Goal: Information Seeking & Learning: Learn about a topic

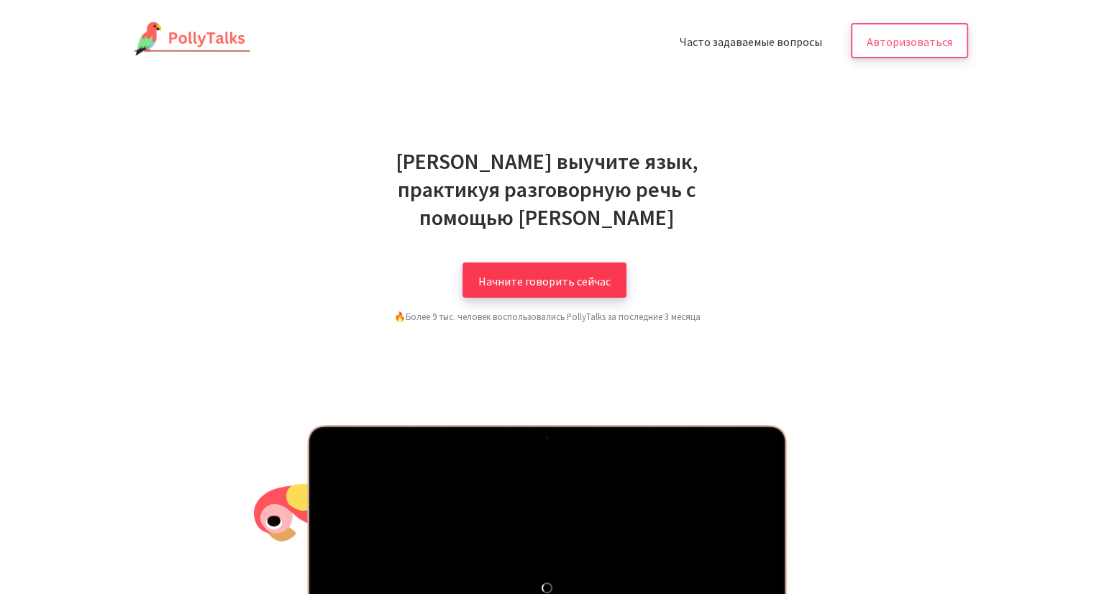
click at [564, 273] on font "Начните говорить сейчас" at bounding box center [544, 280] width 132 height 14
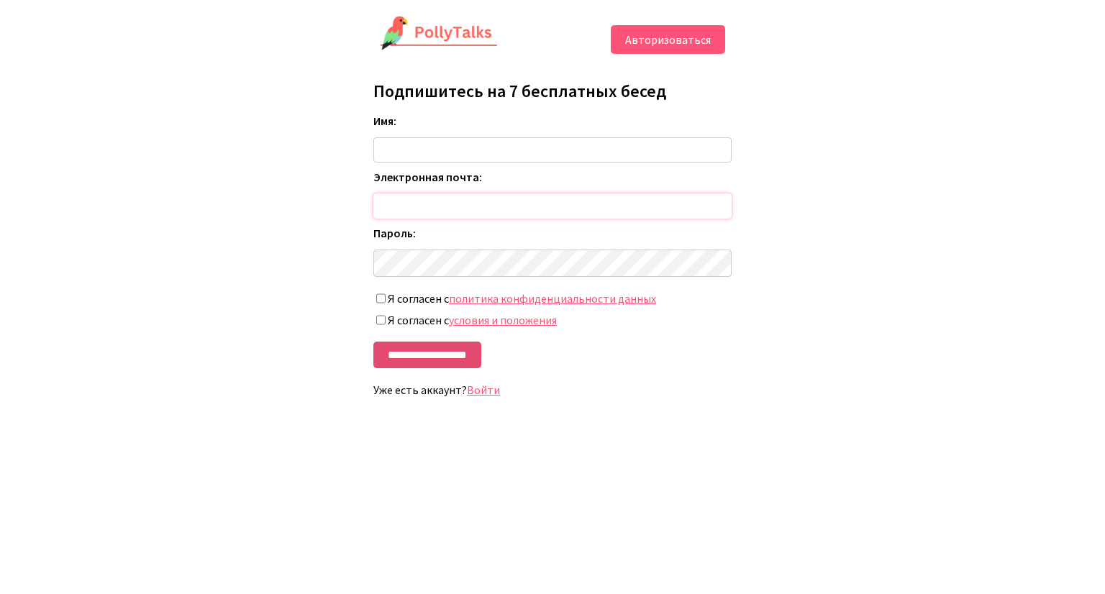
type input "**********"
click at [449, 368] on input "**********" at bounding box center [427, 355] width 108 height 27
click at [483, 403] on div "**********" at bounding box center [553, 240] width 360 height 337
click at [482, 397] on font "Войти" at bounding box center [483, 390] width 33 height 14
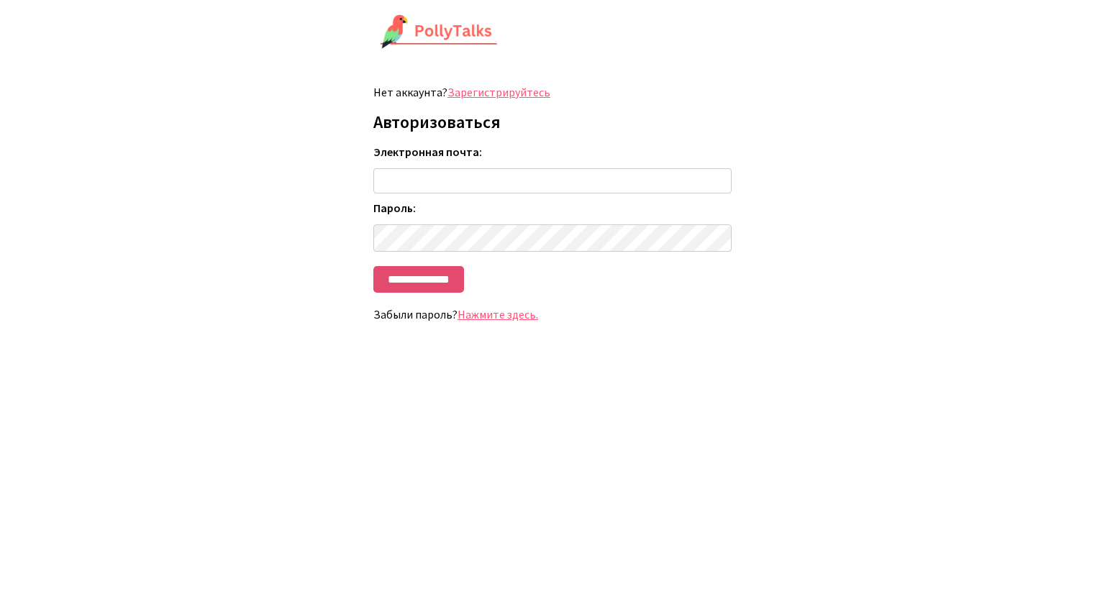
type input "**********"
click at [444, 282] on input "**********" at bounding box center [418, 279] width 91 height 27
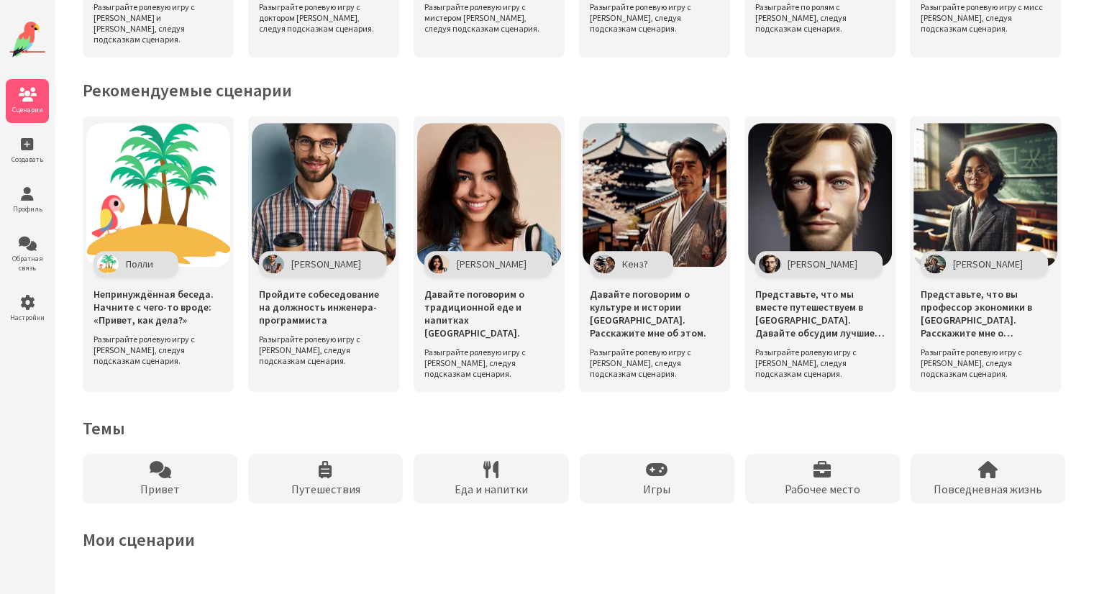
scroll to position [931, 0]
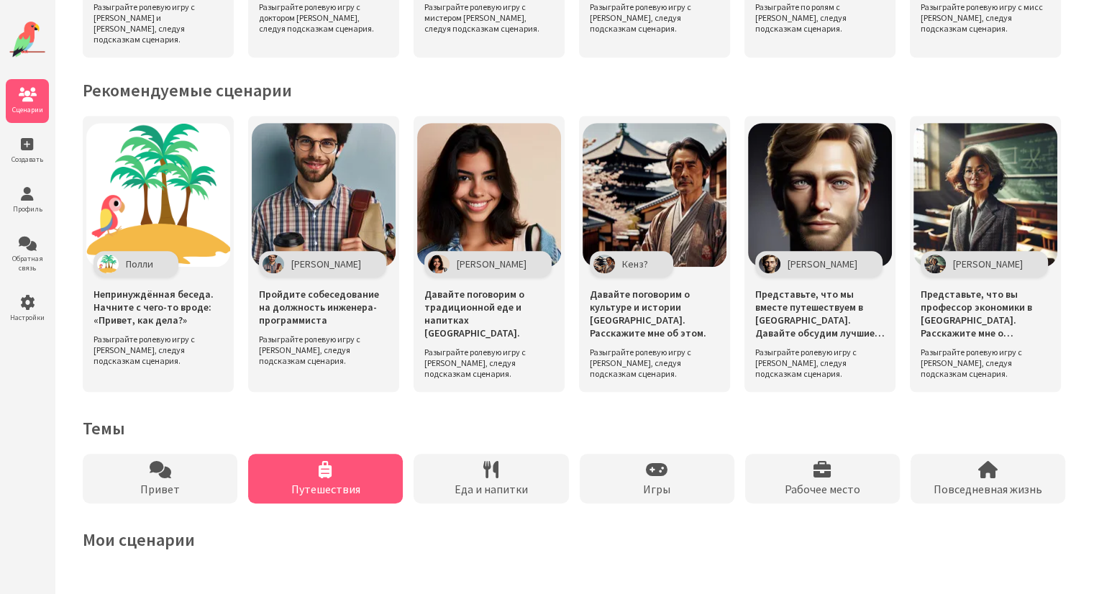
click at [339, 473] on div "Путешествия" at bounding box center [325, 479] width 155 height 50
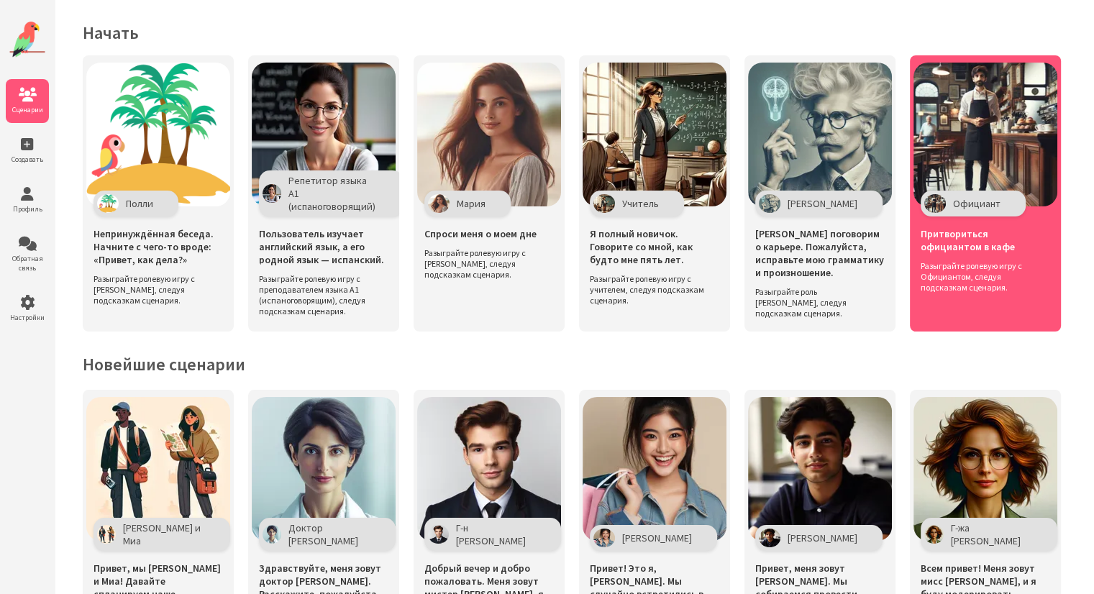
click at [927, 251] on font "Притвориться официантом в кафе" at bounding box center [968, 240] width 94 height 26
click at [991, 175] on img at bounding box center [985, 135] width 144 height 144
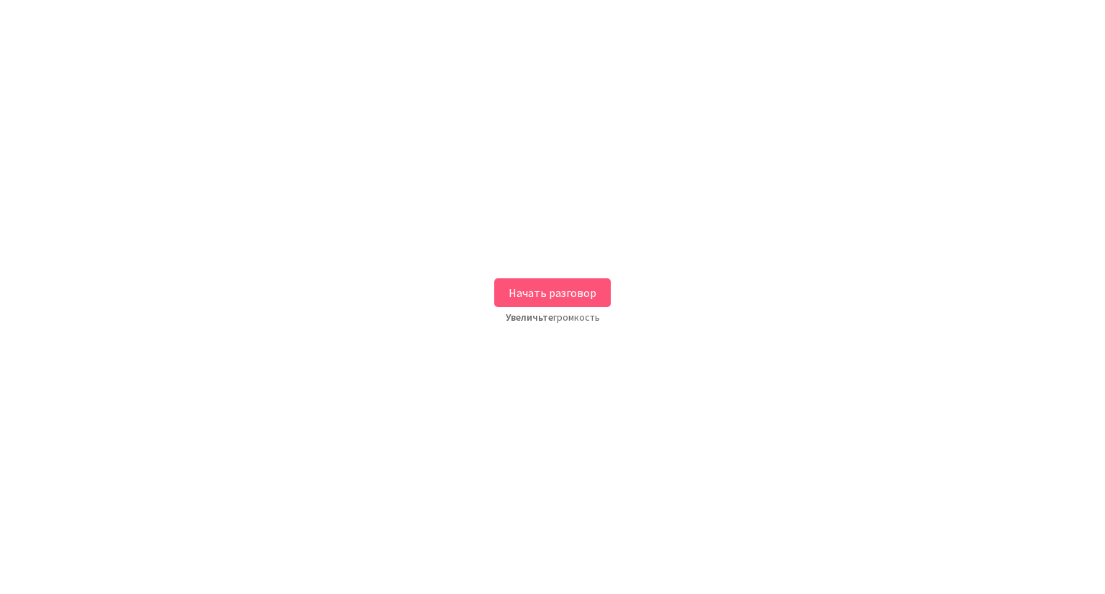
click at [589, 284] on button "Начать разговор" at bounding box center [552, 292] width 117 height 29
click at [560, 286] on button "Start Conversation" at bounding box center [552, 292] width 123 height 29
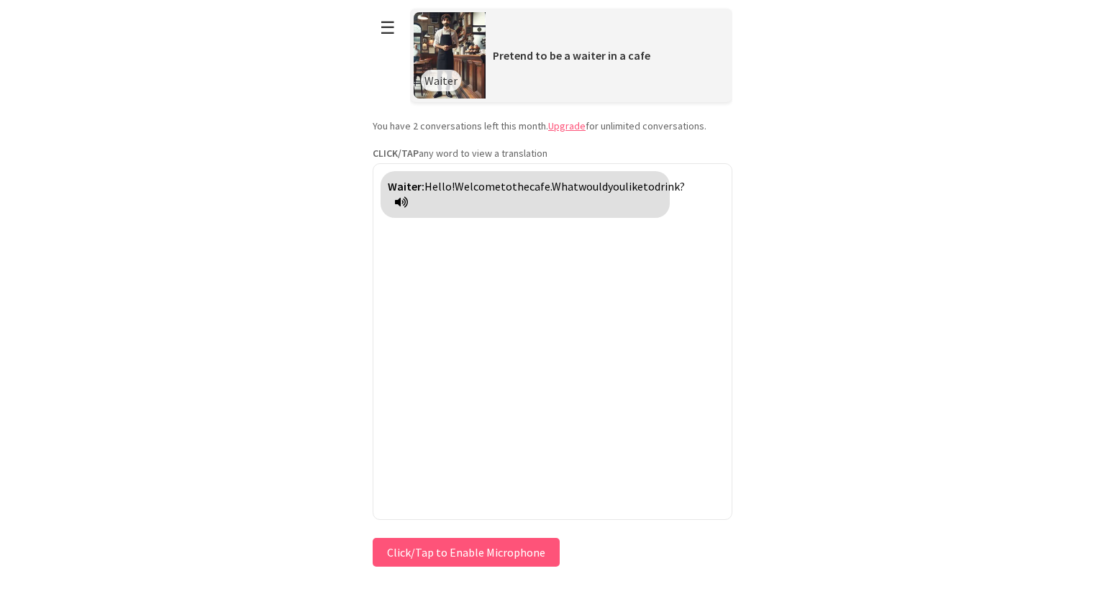
click at [408, 198] on icon at bounding box center [401, 202] width 13 height 12
click at [423, 557] on button "Click/Tap to Enable Microphone" at bounding box center [466, 552] width 187 height 29
click at [406, 552] on button "Click/Tap to Enable Microphone" at bounding box center [466, 552] width 187 height 29
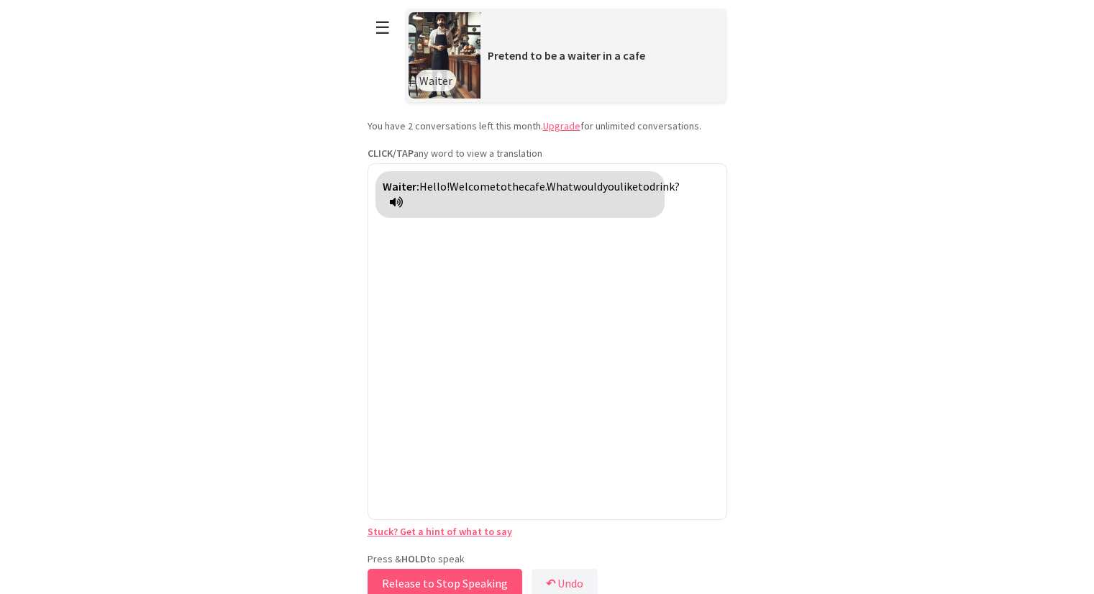
click at [489, 572] on button "Release to Stop Speaking" at bounding box center [445, 583] width 155 height 29
click at [688, 232] on span "Thank" at bounding box center [677, 236] width 32 height 14
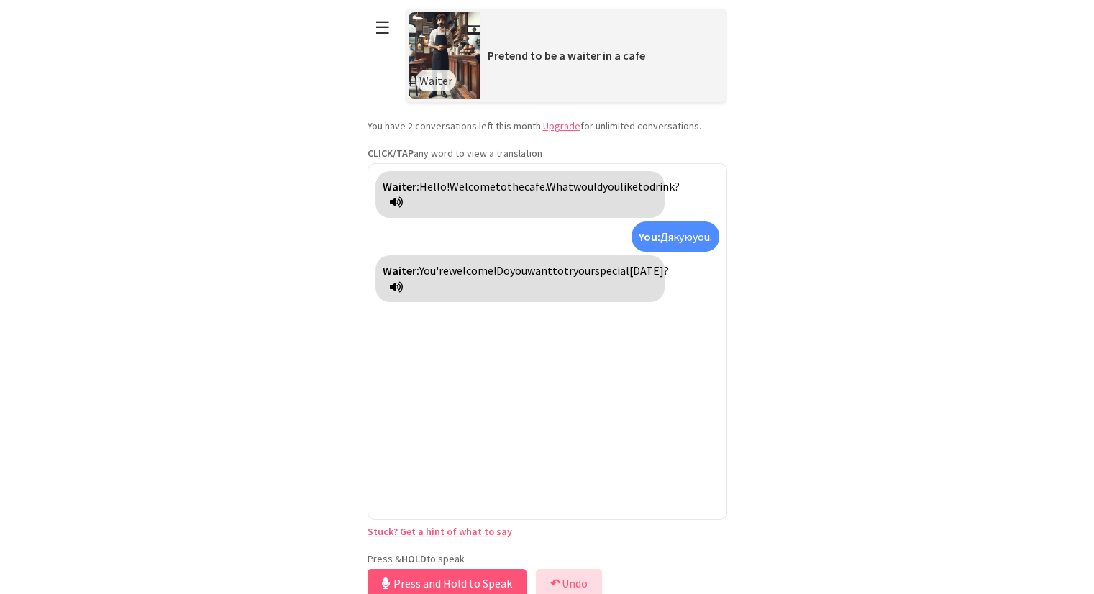
click at [573, 575] on button "↶ Undo" at bounding box center [569, 583] width 66 height 29
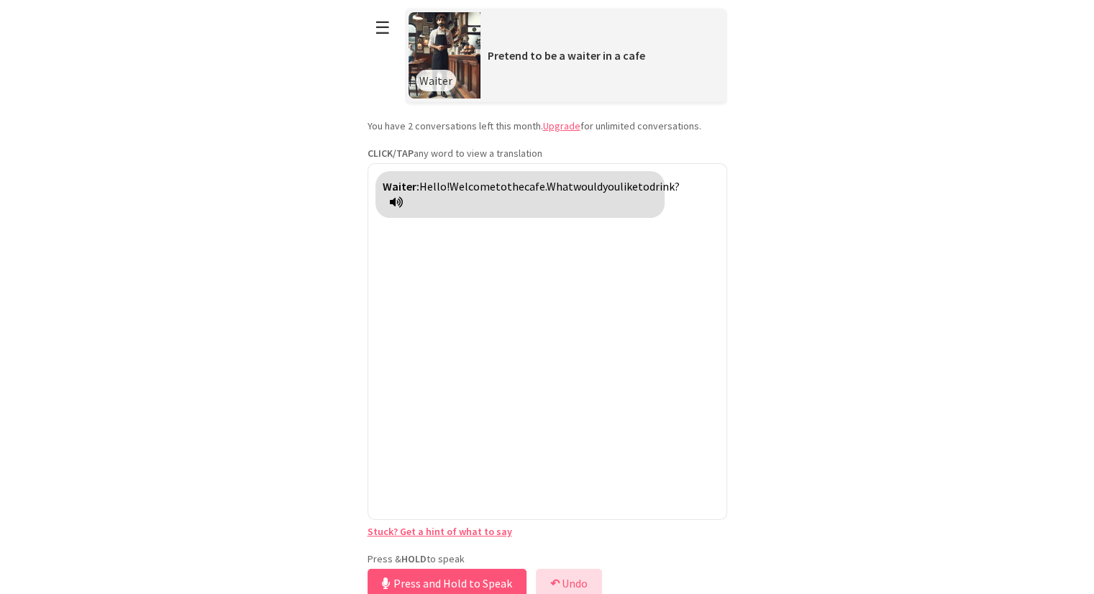
scroll to position [3, 0]
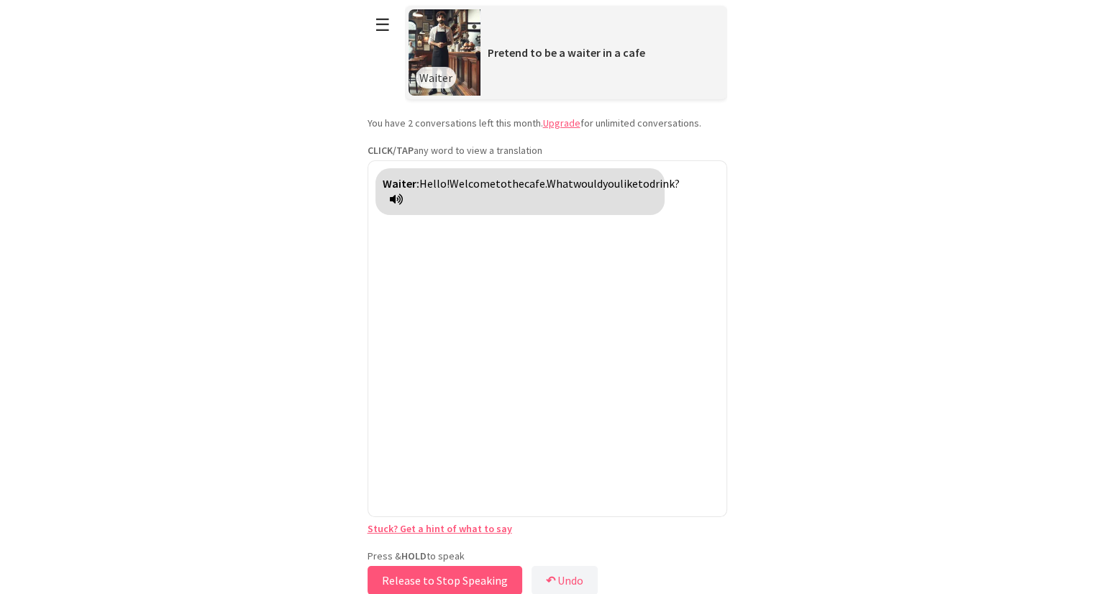
click at [470, 571] on button "Release to Stop Speaking" at bounding box center [445, 580] width 155 height 29
click at [559, 586] on button "↶ Undo" at bounding box center [569, 580] width 66 height 29
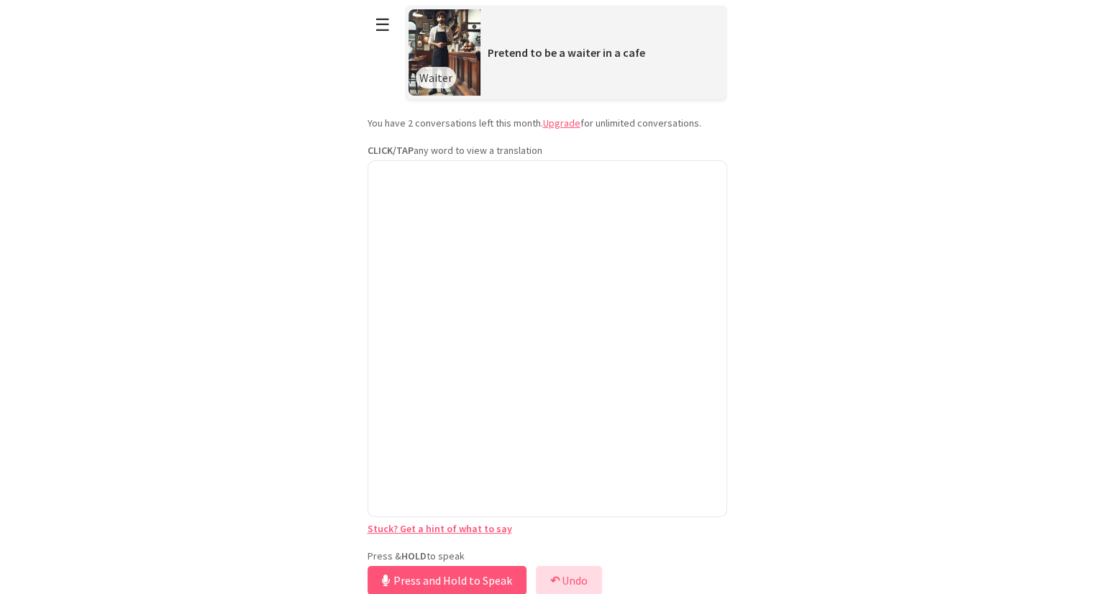
click at [559, 586] on button "↶ Undo" at bounding box center [569, 580] width 66 height 29
click at [495, 358] on div at bounding box center [548, 338] width 360 height 357
click at [509, 61] on div "Pretend to be a waiter in a cafe" at bounding box center [601, 52] width 243 height 29
click at [469, 56] on img at bounding box center [445, 52] width 72 height 86
click at [473, 578] on button "Release to Stop Speaking" at bounding box center [445, 580] width 155 height 29
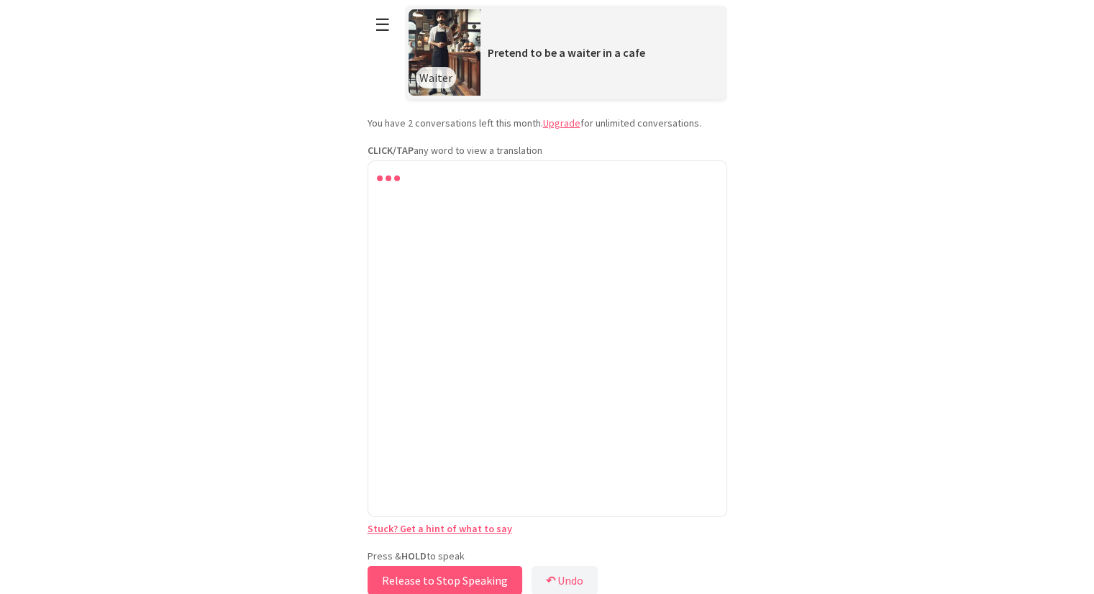
click at [473, 578] on button "Release to Stop Speaking" at bounding box center [445, 580] width 155 height 29
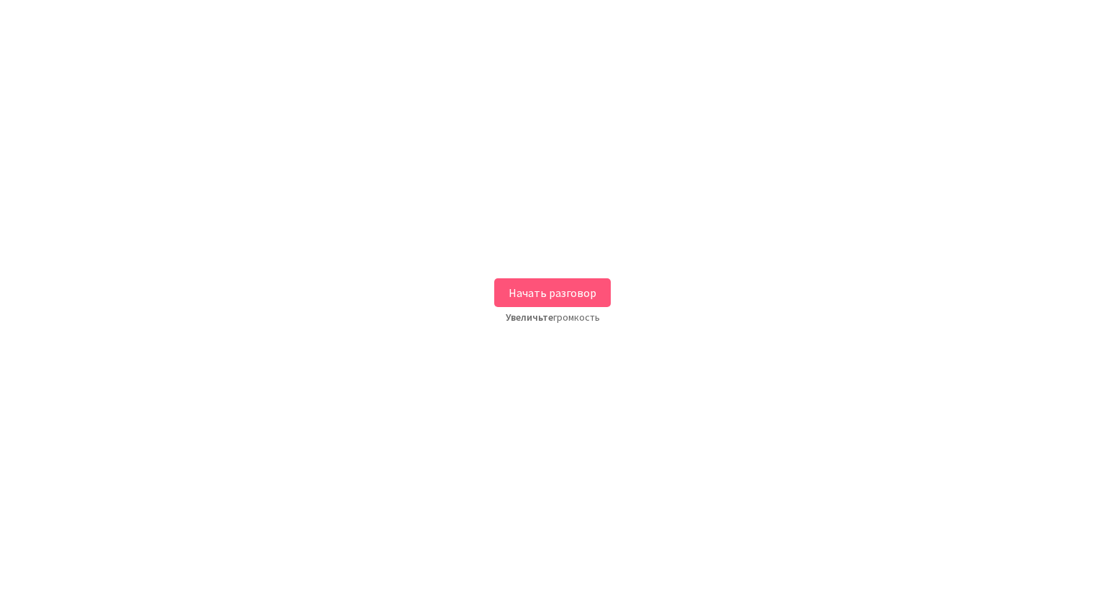
click at [568, 297] on font "Начать разговор" at bounding box center [552, 293] width 88 height 14
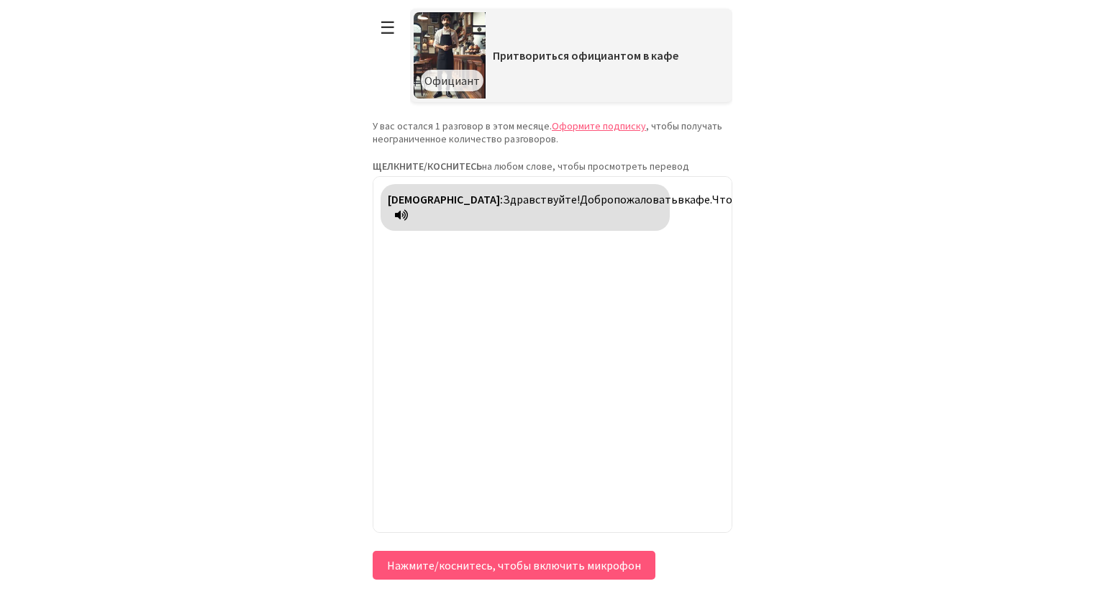
click at [408, 216] on icon at bounding box center [401, 215] width 13 height 12
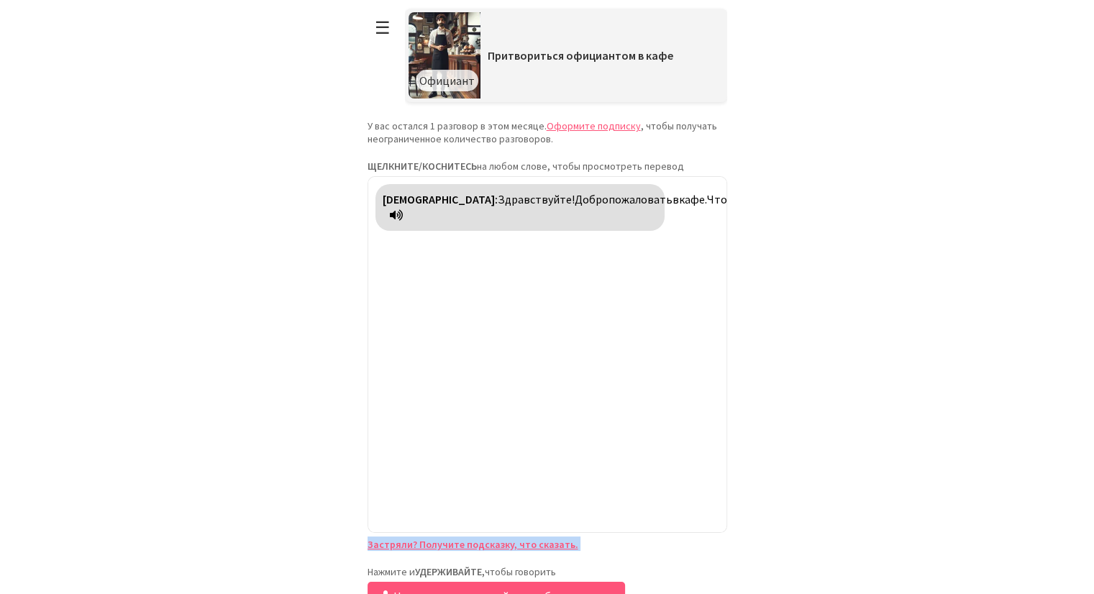
scroll to position [19, 0]
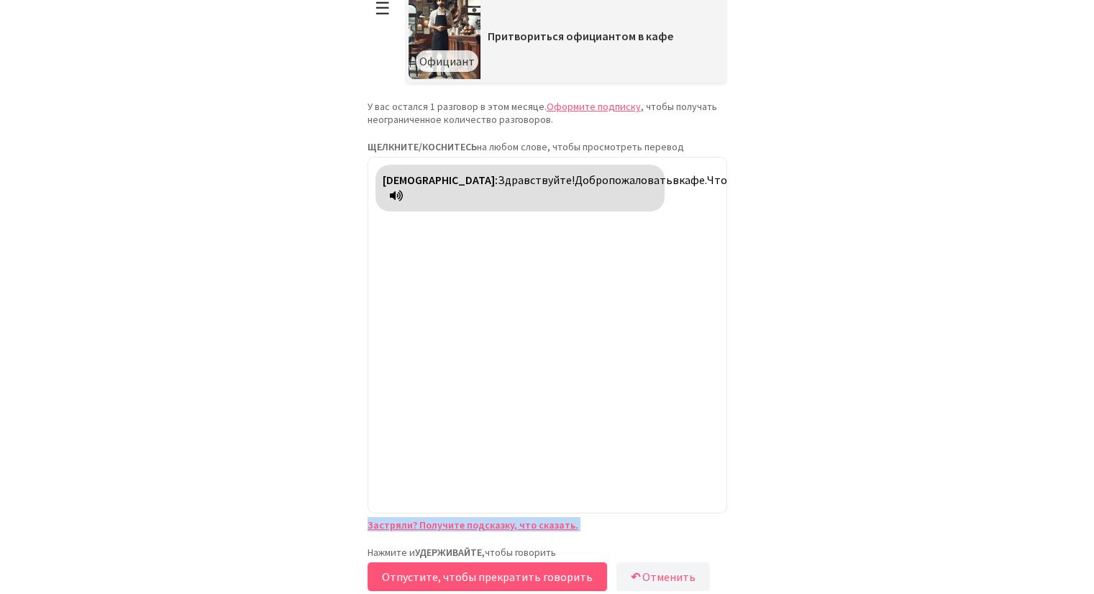
click at [583, 577] on button "Отпустите, чтобы прекратить говорить" at bounding box center [488, 576] width 240 height 29
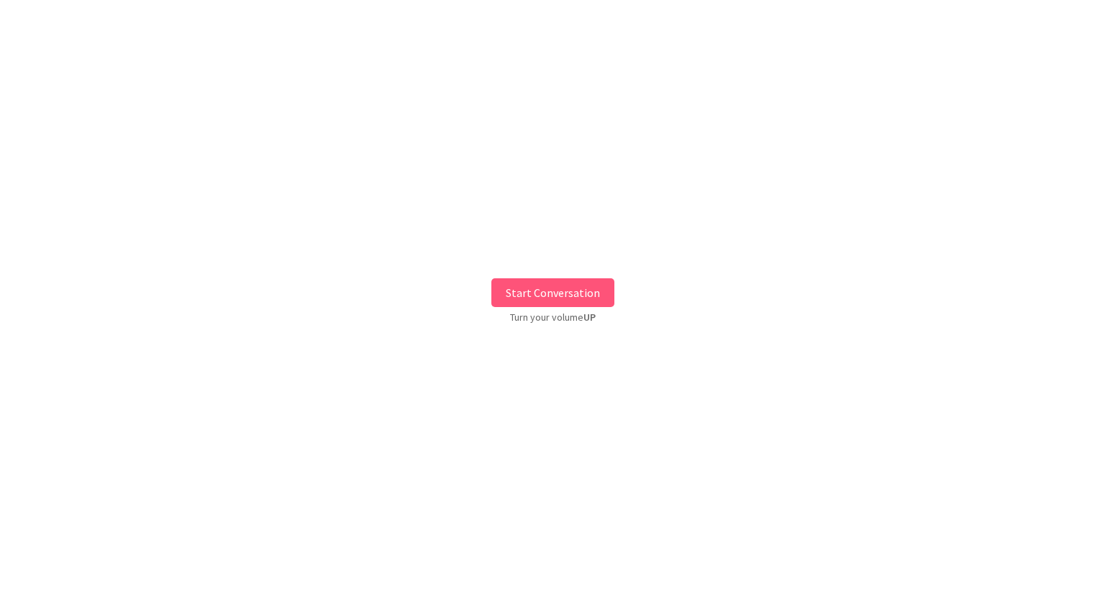
click at [562, 288] on button "Start Conversation" at bounding box center [552, 292] width 123 height 29
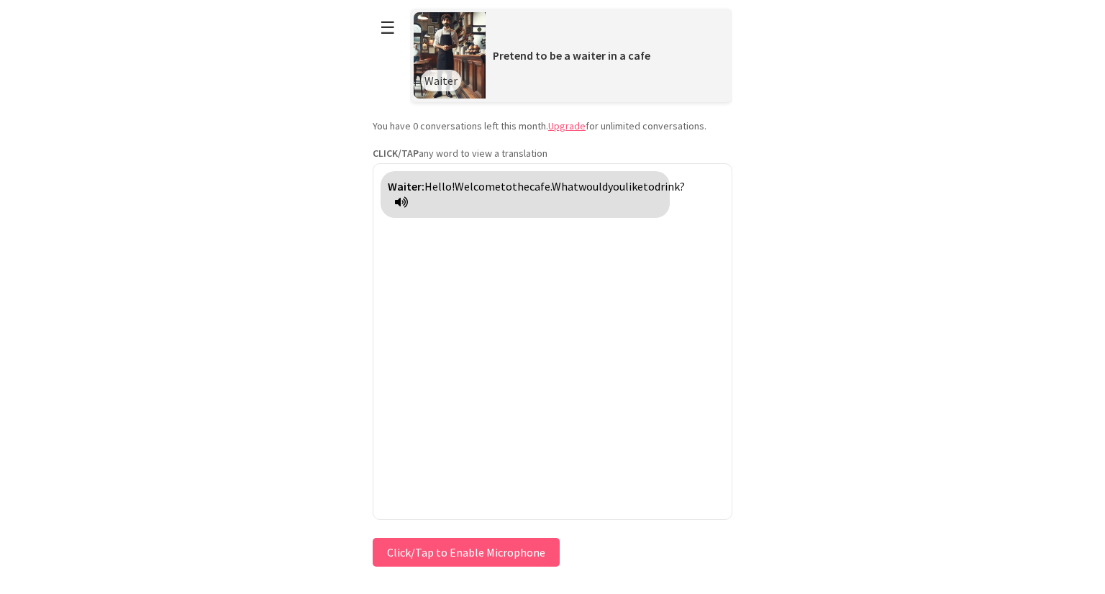
click at [408, 204] on icon at bounding box center [401, 202] width 13 height 12
click at [505, 559] on div "Press & HOLD to speak Click/Tap to Enable Microphone ↶ Undo Save No voice detec…" at bounding box center [548, 552] width 360 height 36
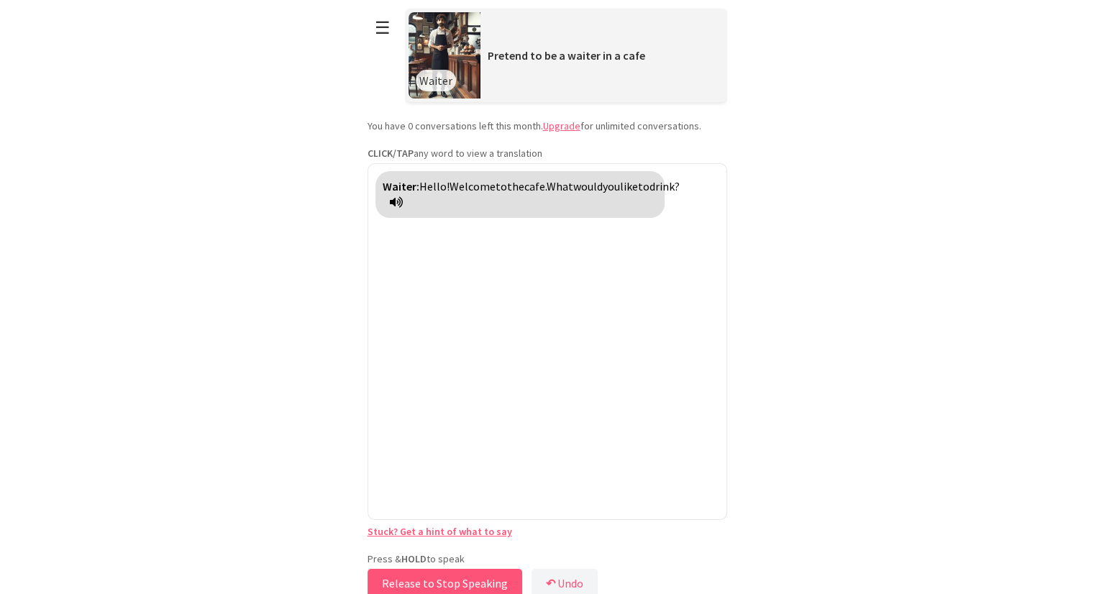
click at [483, 577] on button "Release to Stop Speaking" at bounding box center [445, 583] width 155 height 29
click at [446, 576] on button "Release to Stop Speaking" at bounding box center [445, 583] width 155 height 29
click at [572, 579] on button "↶ Undo" at bounding box center [569, 583] width 66 height 29
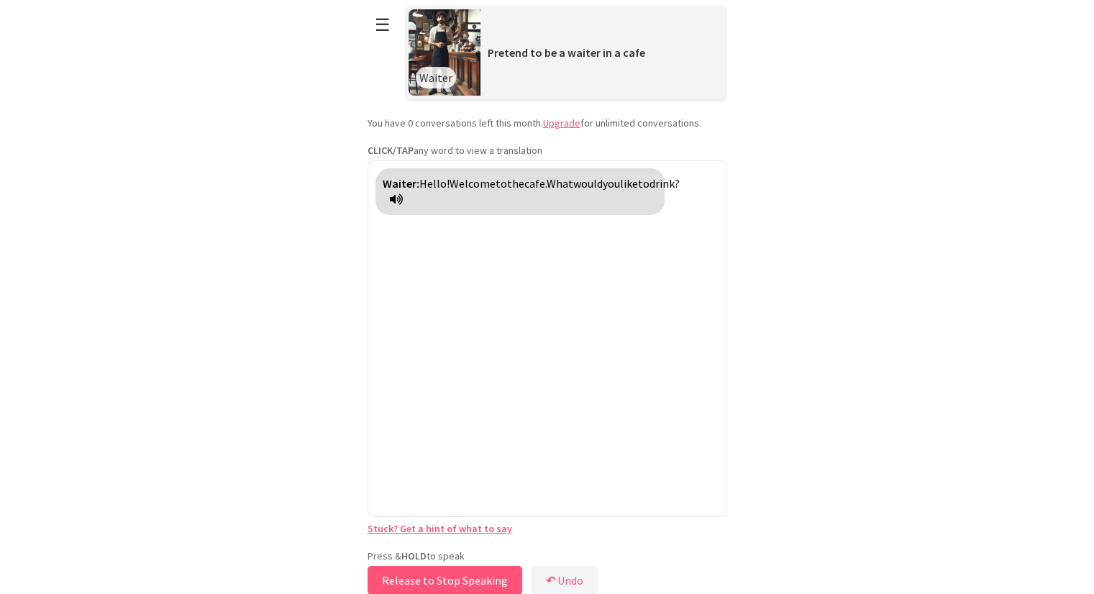
click at [499, 576] on button "Release to Stop Speaking" at bounding box center [445, 580] width 155 height 29
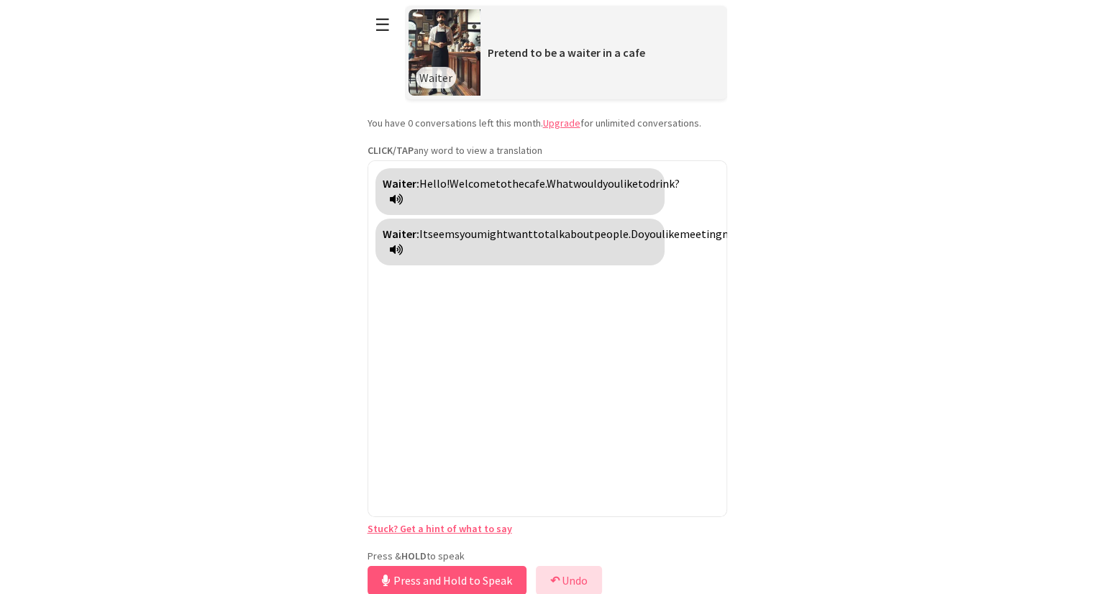
click at [601, 583] on button "↶ Undo" at bounding box center [569, 580] width 66 height 29
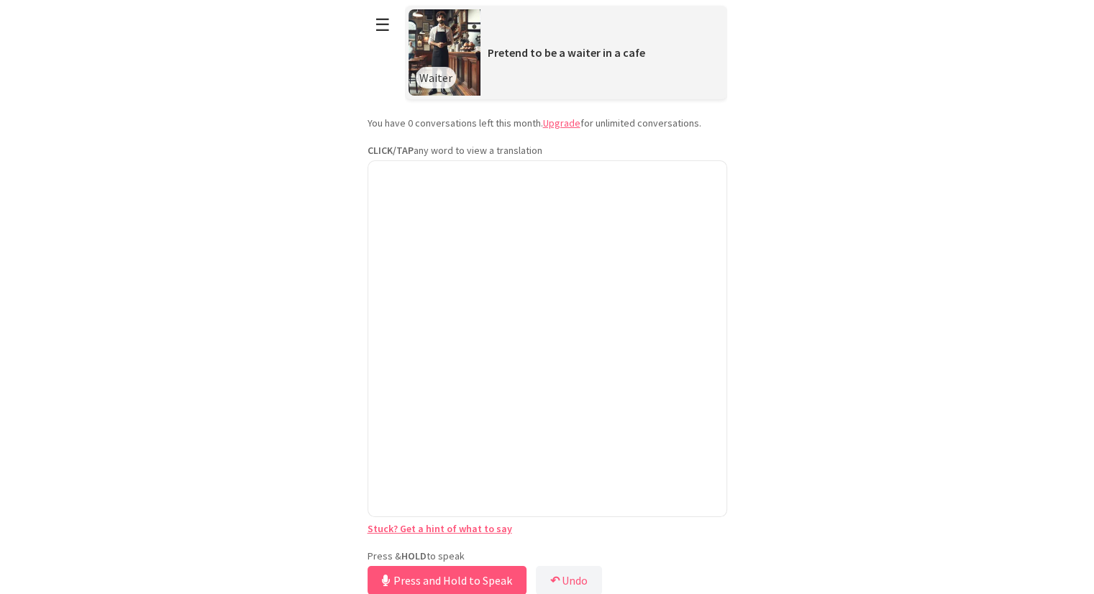
click at [391, 582] on button "Press and Hold to Speak" at bounding box center [447, 580] width 159 height 29
click at [391, 582] on button "Release to Stop Speaking" at bounding box center [445, 580] width 155 height 29
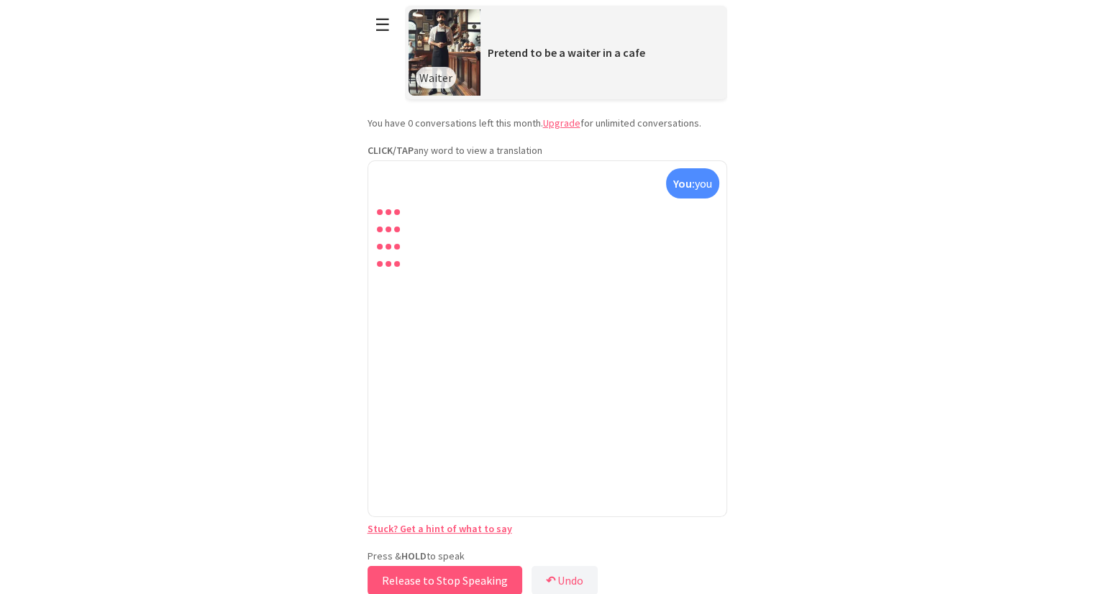
click at [391, 582] on button "Release to Stop Speaking" at bounding box center [445, 580] width 155 height 29
click at [391, 582] on button "Press and Hold to Speak" at bounding box center [447, 580] width 159 height 29
click at [391, 582] on button "Release to Stop Speaking" at bounding box center [445, 580] width 155 height 29
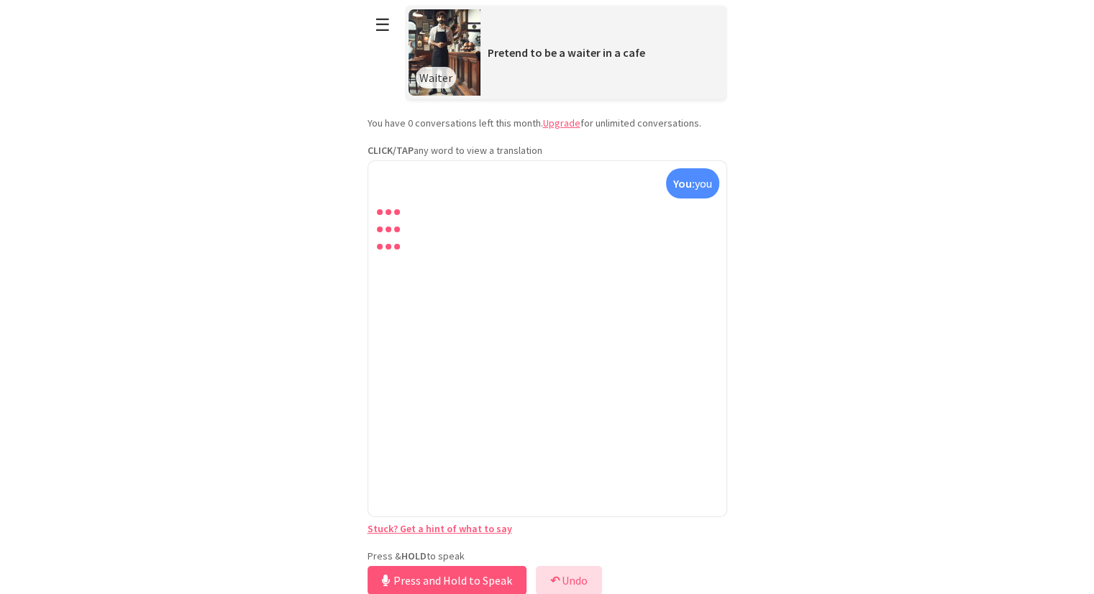
click at [560, 568] on button "↶ Undo" at bounding box center [569, 580] width 66 height 29
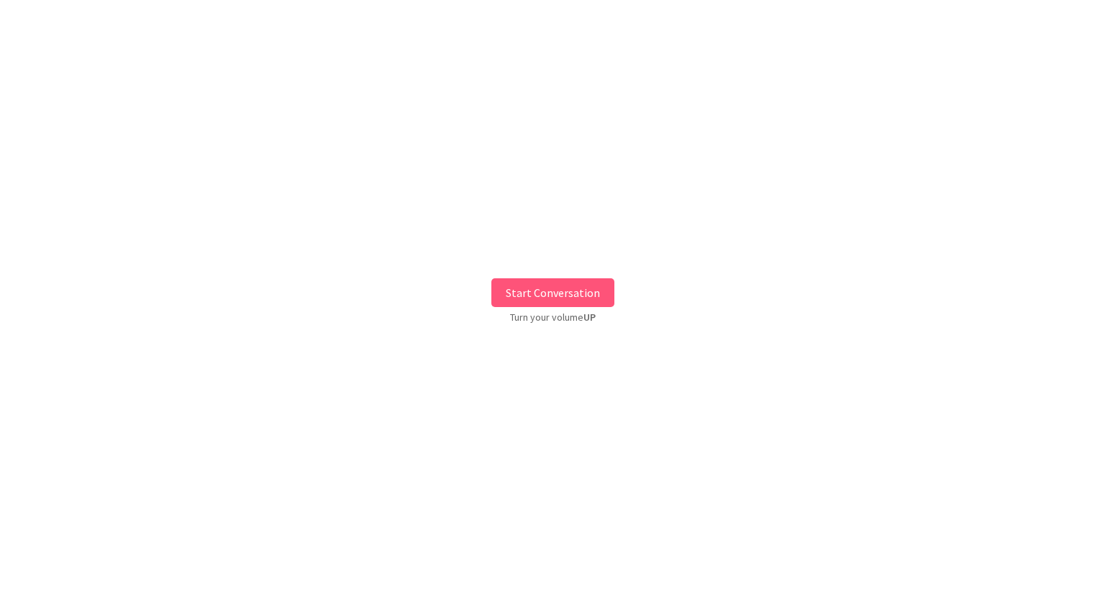
click at [535, 294] on button "Start Conversation" at bounding box center [552, 292] width 123 height 29
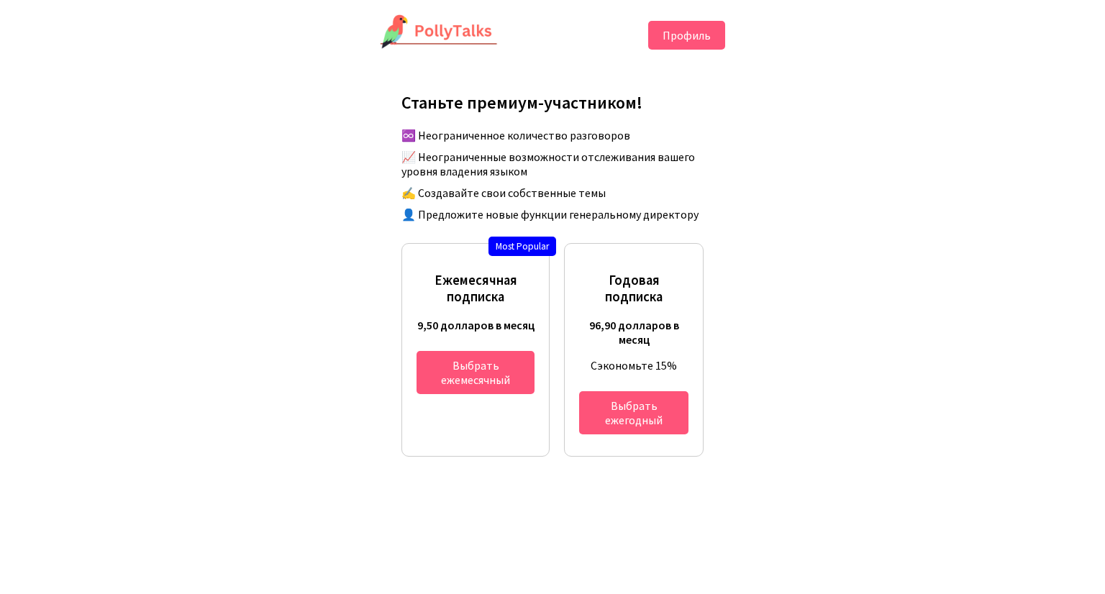
click at [662, 38] on button "Профиль" at bounding box center [686, 35] width 77 height 29
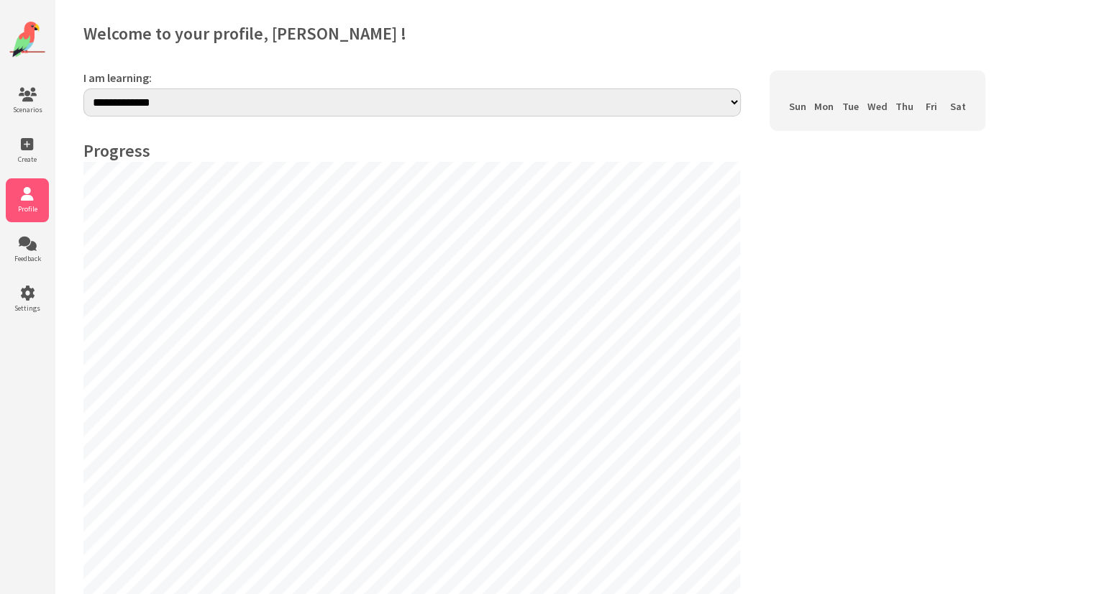
select select "**"
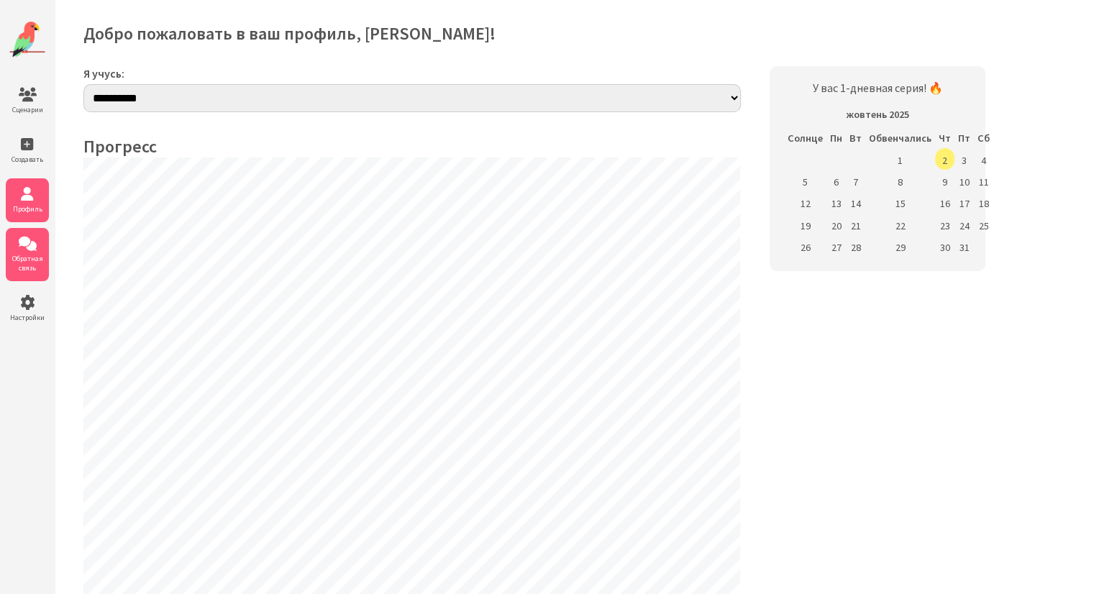
click at [14, 254] on font "Обратная связь" at bounding box center [27, 263] width 31 height 19
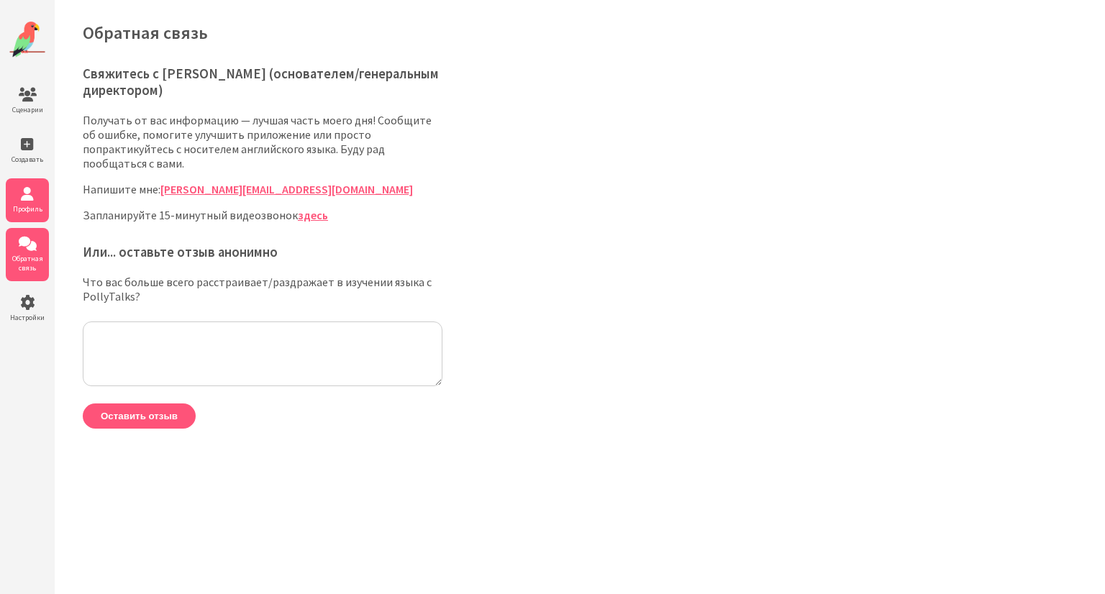
click at [25, 210] on font "Профиль" at bounding box center [27, 208] width 29 height 9
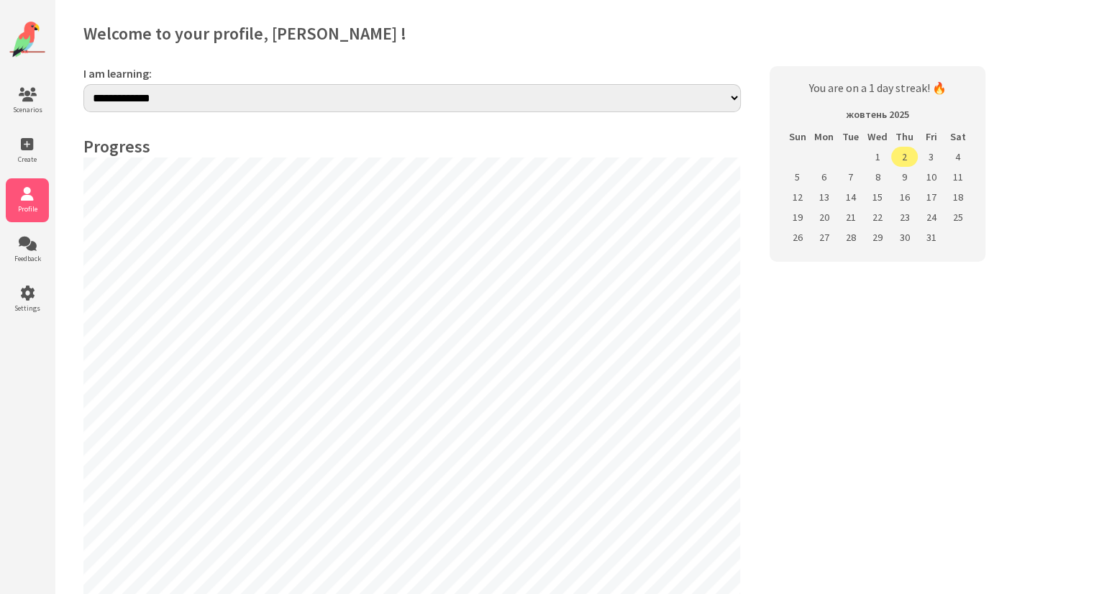
select select "**"
click at [22, 96] on icon at bounding box center [27, 95] width 43 height 14
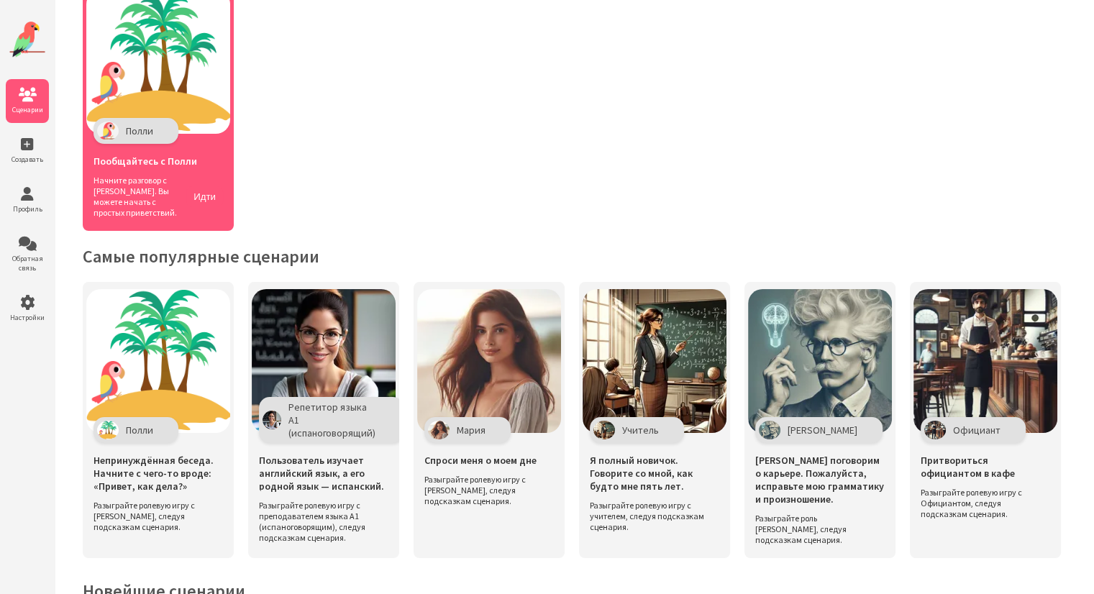
scroll to position [115, 0]
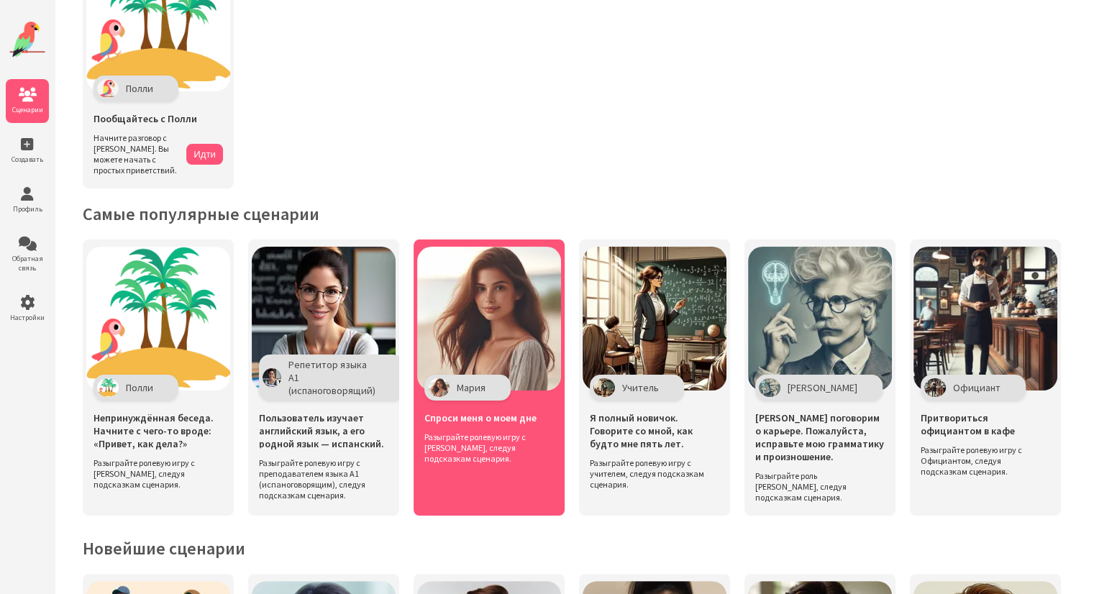
click at [524, 268] on img at bounding box center [489, 319] width 144 height 144
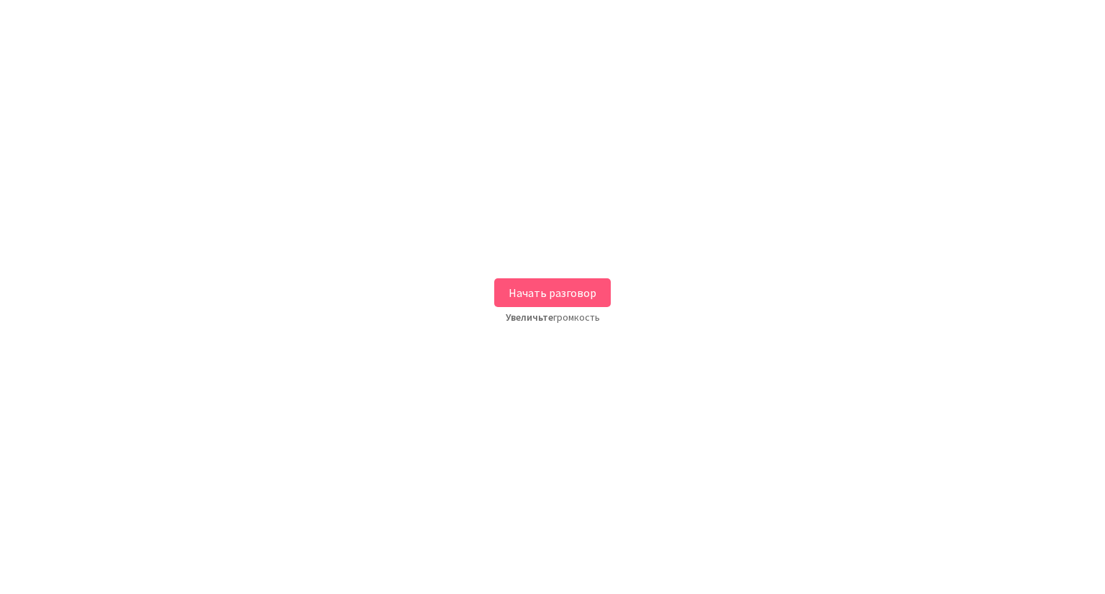
click at [524, 268] on div "Начать разговор Увеличьте громкость" at bounding box center [552, 297] width 1105 height 573
click at [536, 283] on button "Начать разговор" at bounding box center [552, 292] width 117 height 29
